Goal: Information Seeking & Learning: Check status

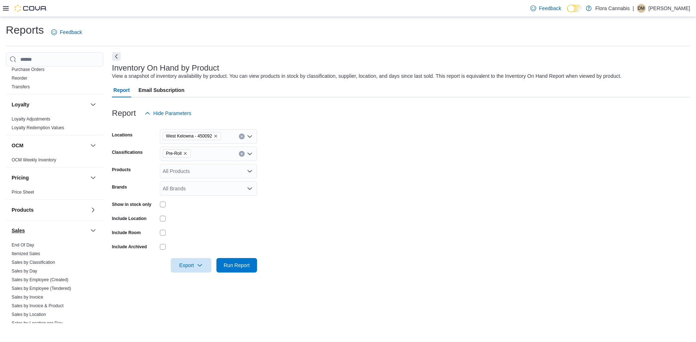
scroll to position [401, 0]
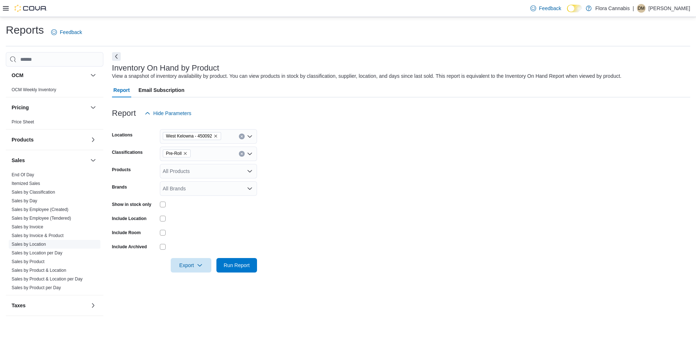
click at [22, 246] on link "Sales by Location" at bounding box center [29, 244] width 34 height 5
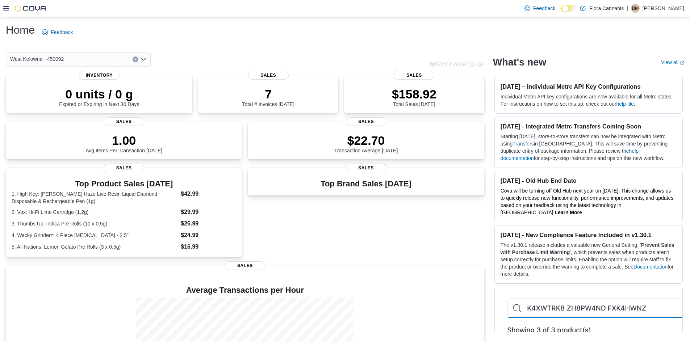
click at [7, 6] on icon at bounding box center [6, 8] width 6 height 6
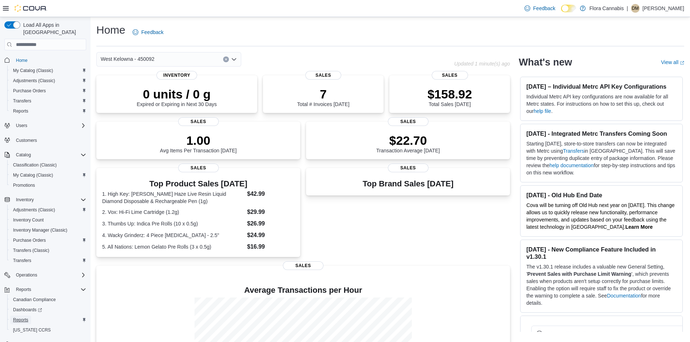
click at [23, 317] on span "Reports" at bounding box center [20, 320] width 15 height 6
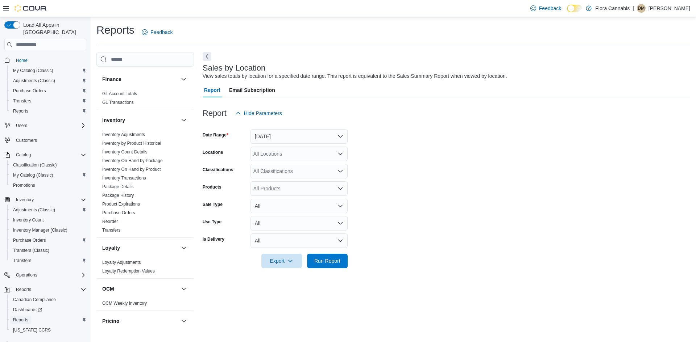
scroll to position [401, 0]
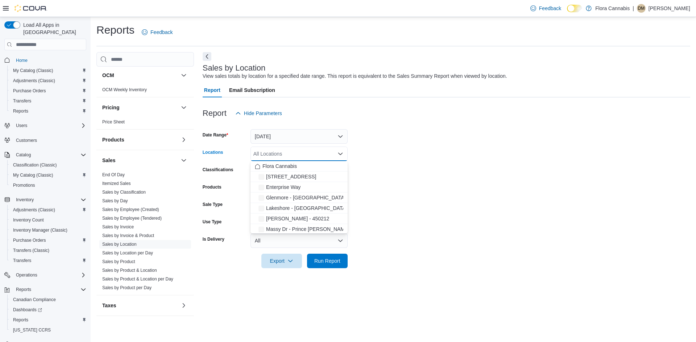
drag, startPoint x: 253, startPoint y: 149, endPoint x: 258, endPoint y: 143, distance: 7.2
click at [255, 148] on div "All Locations Combo box. Selected. Combo box input. All Locations. Type some te…" at bounding box center [298, 154] width 97 height 14
drag, startPoint x: 262, startPoint y: 138, endPoint x: 266, endPoint y: 141, distance: 5.2
click at [263, 138] on button "[DATE]" at bounding box center [298, 136] width 97 height 14
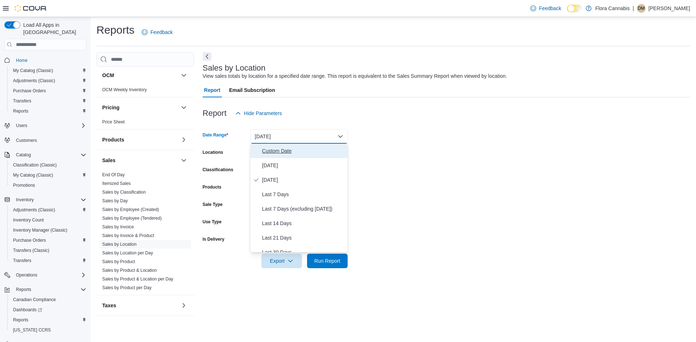
click at [272, 153] on span "Custom Date" at bounding box center [303, 151] width 83 height 9
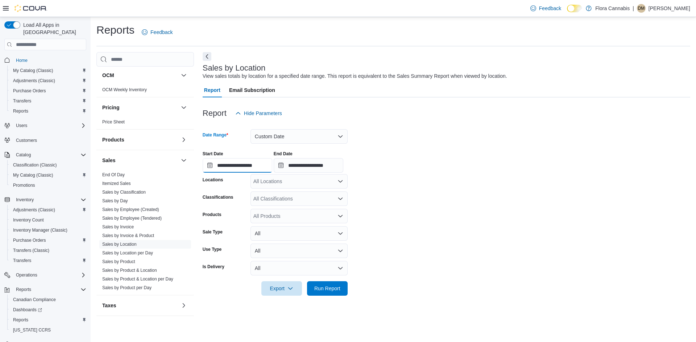
click at [236, 170] on input "**********" at bounding box center [238, 165] width 70 height 14
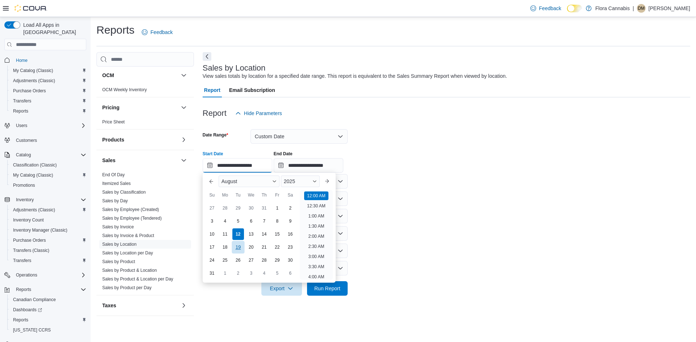
scroll to position [22, 0]
click at [220, 168] on input "**********" at bounding box center [238, 165] width 70 height 14
click at [223, 208] on div "28" at bounding box center [225, 208] width 13 height 13
type input "**********"
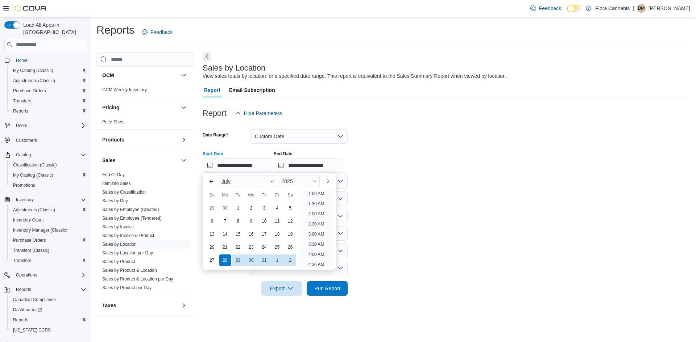
scroll to position [1, 0]
click at [305, 163] on input "**********" at bounding box center [309, 165] width 70 height 14
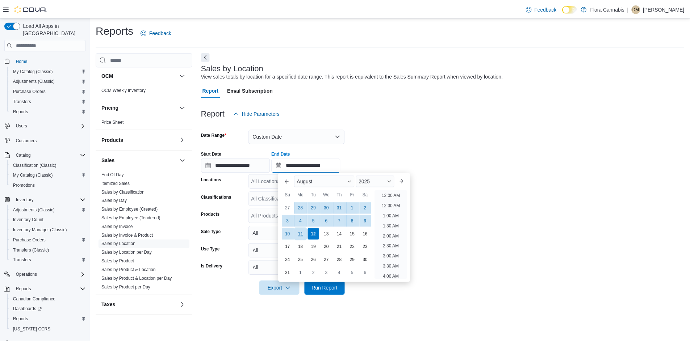
scroll to position [399, 0]
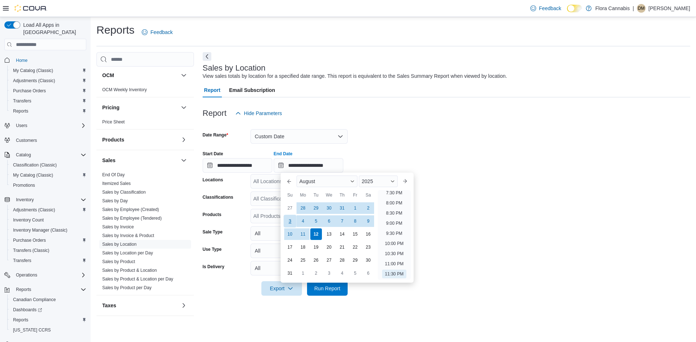
click at [291, 223] on div "3" at bounding box center [289, 221] width 13 height 13
type input "**********"
click at [433, 176] on form "**********" at bounding box center [446, 208] width 487 height 175
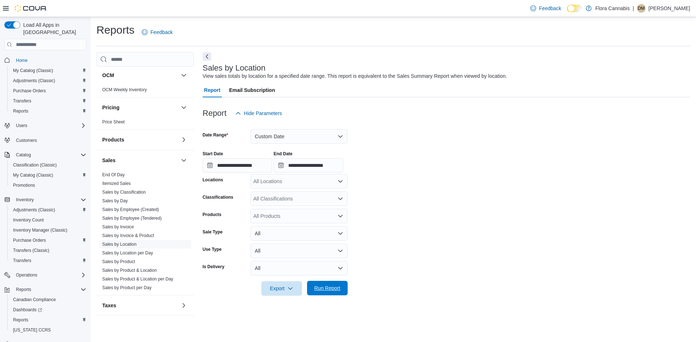
click at [319, 282] on span "Run Report" at bounding box center [327, 288] width 32 height 14
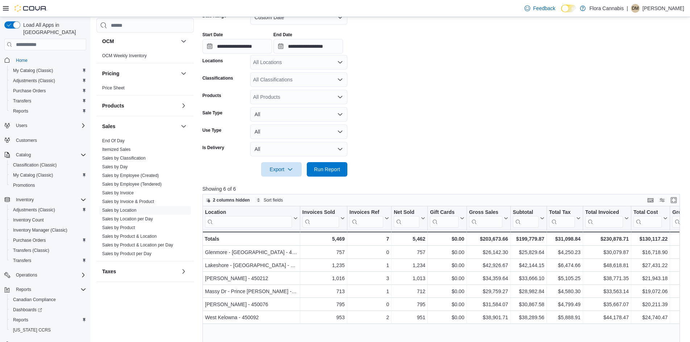
scroll to position [36, 0]
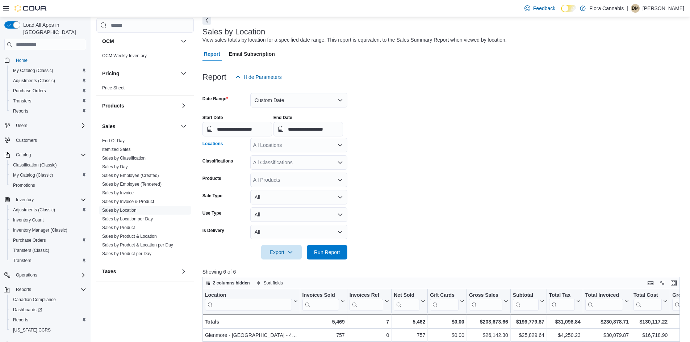
click at [266, 144] on div "All Locations" at bounding box center [298, 145] width 97 height 14
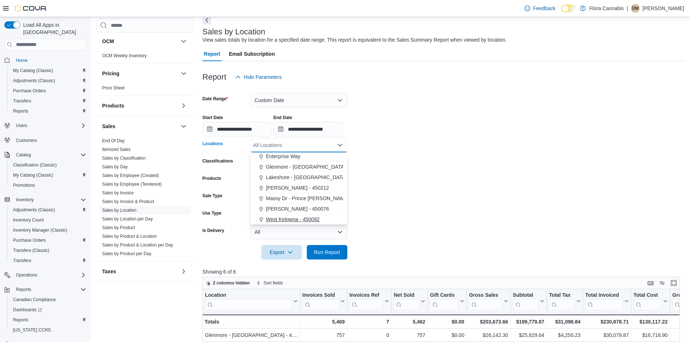
click at [286, 217] on span "West Kelowna - 450092" at bounding box center [293, 219] width 54 height 7
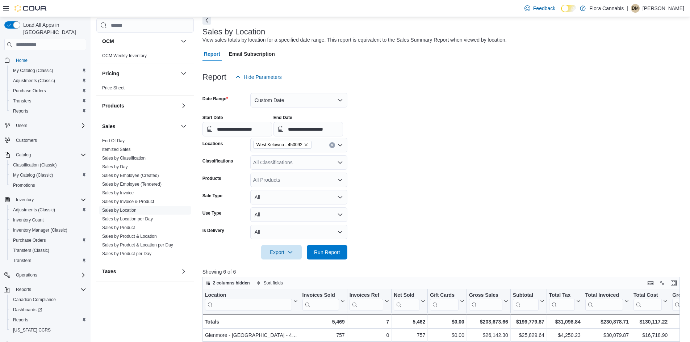
drag, startPoint x: 467, startPoint y: 190, endPoint x: 289, endPoint y: 283, distance: 201.0
click at [466, 191] on form "**********" at bounding box center [444, 171] width 483 height 175
click at [313, 261] on div at bounding box center [444, 264] width 483 height 9
click at [324, 253] on span "Run Report" at bounding box center [327, 252] width 26 height 7
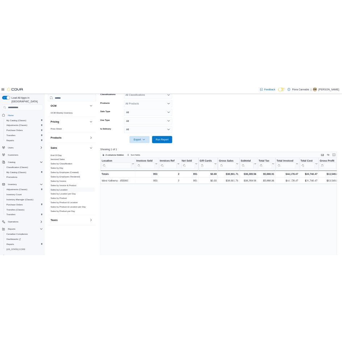
scroll to position [181, 0]
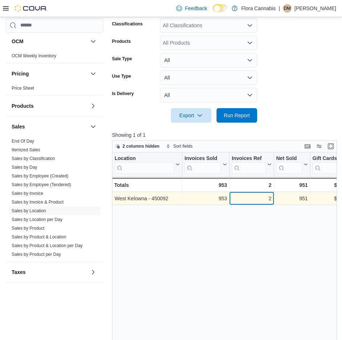
click at [242, 193] on div "2 - Invoices Ref, column 3, row 1" at bounding box center [251, 198] width 44 height 13
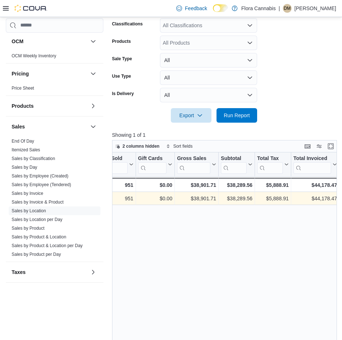
scroll to position [0, 213]
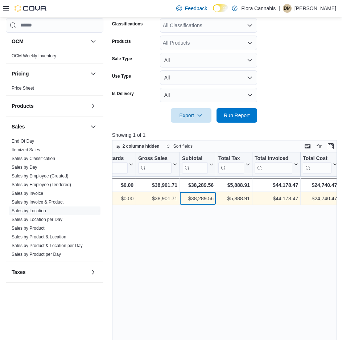
click at [202, 198] on div "$38,289.56" at bounding box center [198, 198] width 32 height 9
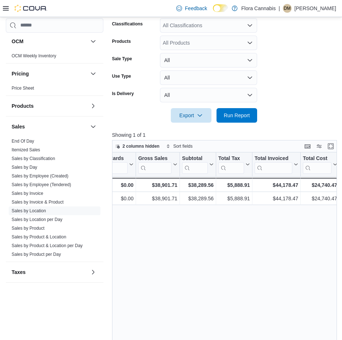
drag, startPoint x: 196, startPoint y: 199, endPoint x: 179, endPoint y: 222, distance: 29.4
click at [174, 226] on div "Location Click to view column header actions Invoices Sold Click to view column…" at bounding box center [225, 281] width 227 height 259
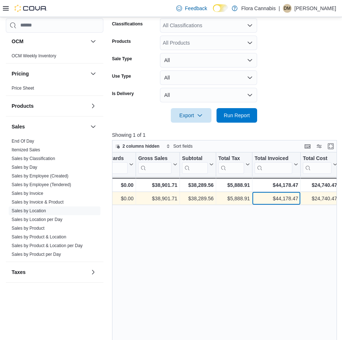
click at [280, 197] on div "$44,178.47" at bounding box center [275, 198] width 43 height 9
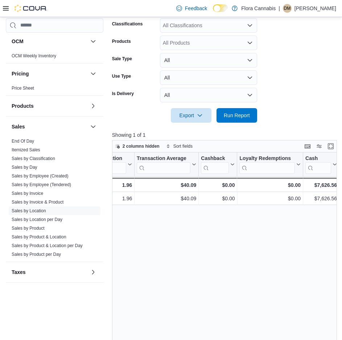
scroll to position [0, 784]
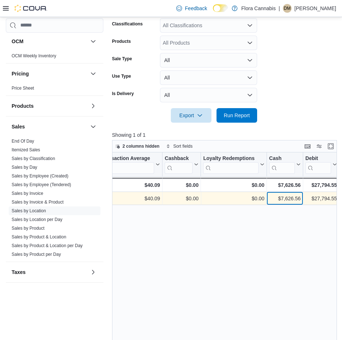
click at [281, 198] on div "$7,626.56" at bounding box center [285, 198] width 32 height 9
click at [325, 197] on div "$27,794.55" at bounding box center [321, 198] width 32 height 9
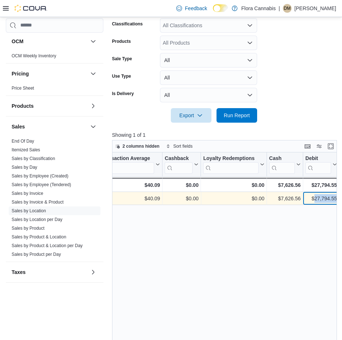
click at [325, 197] on div "$27,794.55" at bounding box center [321, 198] width 32 height 9
